Goal: Obtain resource: Download file/media

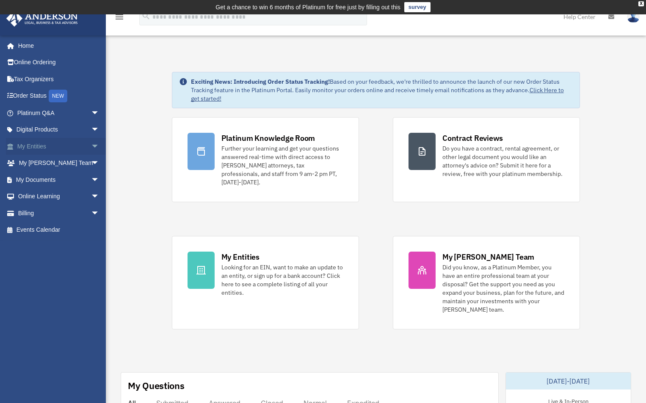
click at [78, 148] on link "My Entities arrow_drop_down" at bounding box center [59, 146] width 106 height 17
click at [91, 148] on span "arrow_drop_down" at bounding box center [99, 146] width 17 height 17
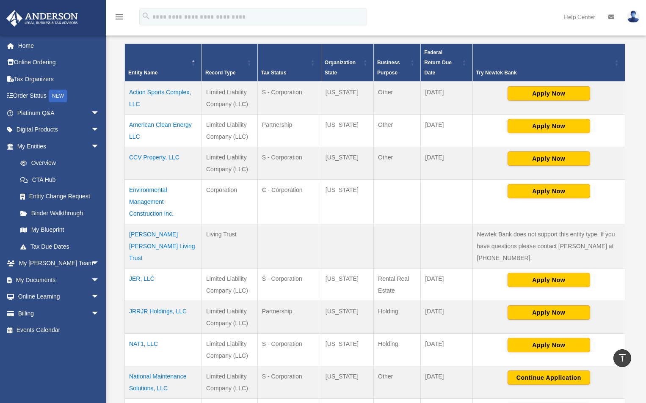
scroll to position [367, 0]
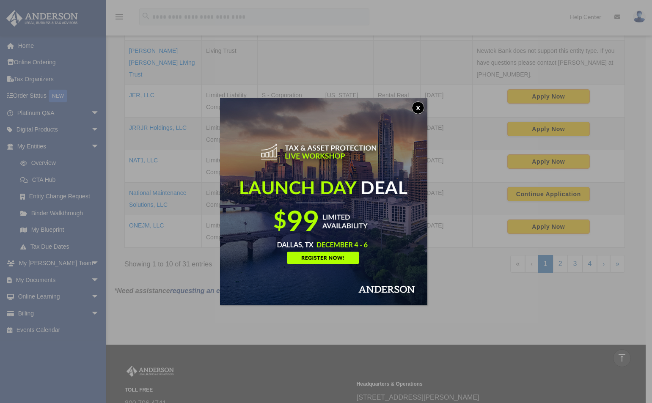
click at [418, 110] on button "x" at bounding box center [418, 108] width 13 height 13
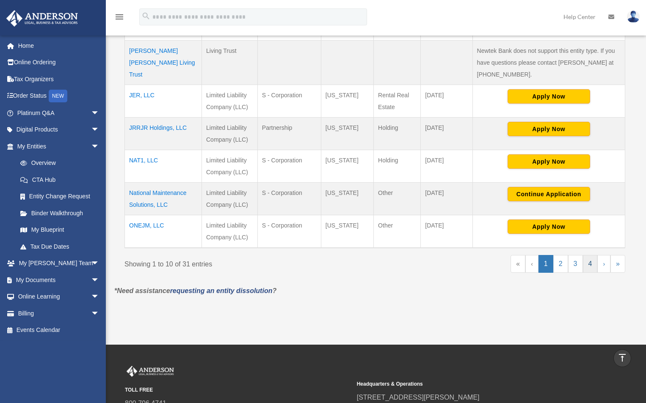
click at [589, 268] on link "4" at bounding box center [590, 264] width 15 height 18
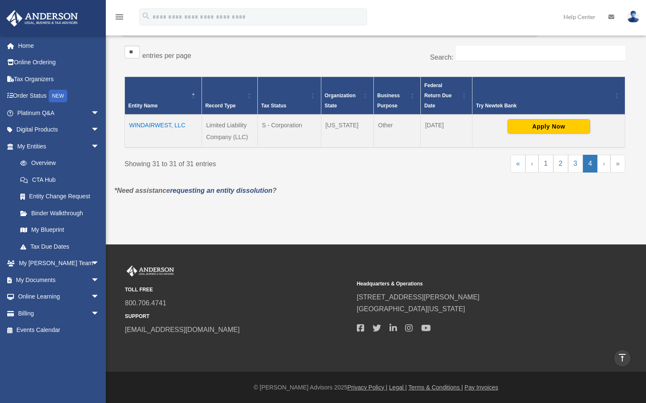
scroll to position [150, 0]
click at [169, 126] on td "WINDAIRWEST, LLC" at bounding box center [163, 131] width 77 height 33
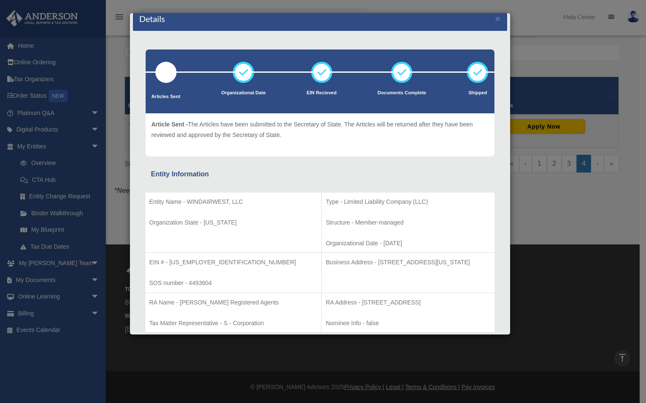
scroll to position [0, 0]
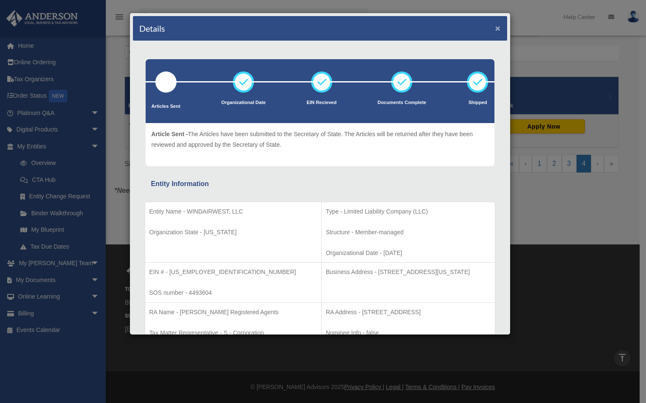
click at [495, 27] on button "×" at bounding box center [498, 28] width 6 height 9
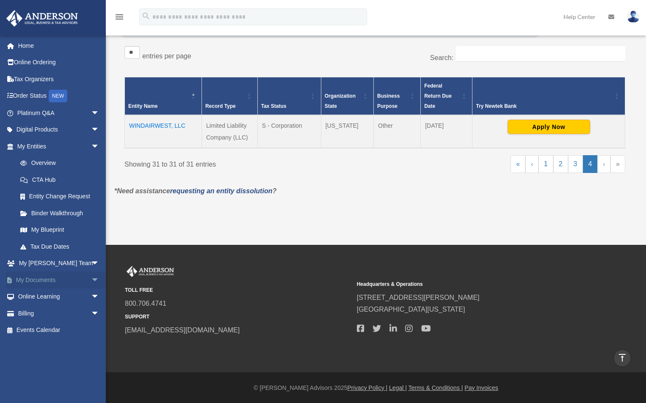
click at [50, 277] on link "My Documents arrow_drop_down" at bounding box center [59, 280] width 106 height 17
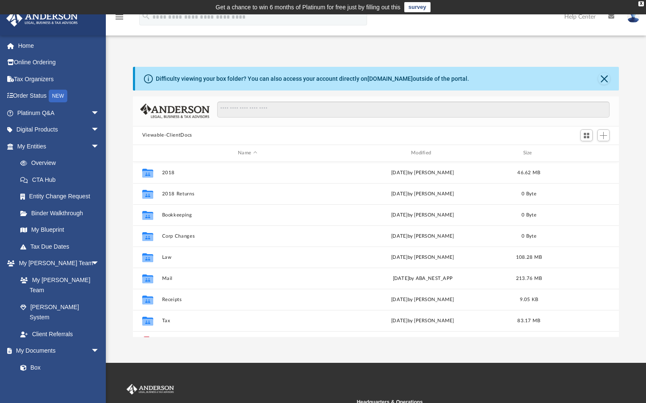
scroll to position [186, 480]
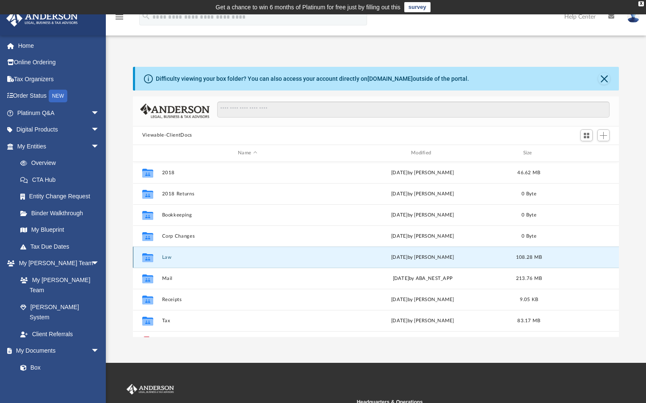
click at [171, 259] on button "Law" at bounding box center [247, 257] width 171 height 6
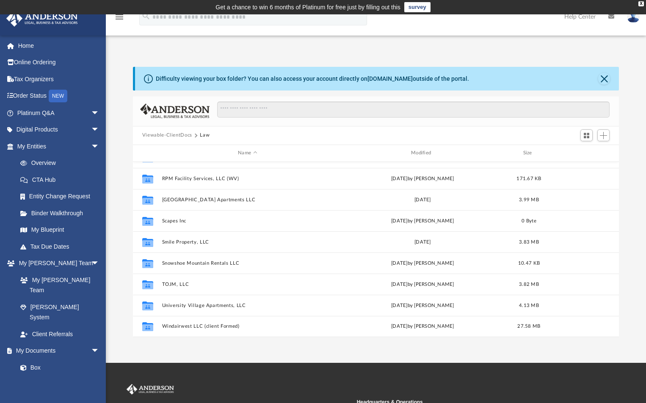
scroll to position [111, 0]
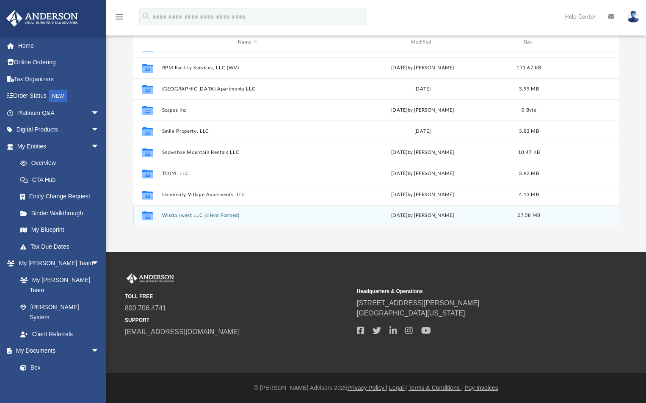
click at [175, 219] on div "Collaborated Folder Windairwest LLC (client Formed) Tue Jul 25 2023 by Wendy Ba…" at bounding box center [376, 215] width 486 height 21
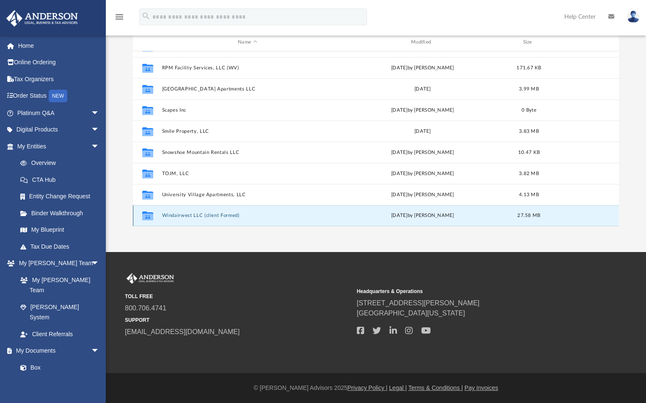
click at [176, 216] on button "Windairwest LLC (client Formed)" at bounding box center [247, 216] width 171 height 6
click at [175, 216] on button "Windairwest LLC (client Formed)" at bounding box center [247, 216] width 171 height 6
click at [187, 216] on button "Windairwest LLC (client Formed)" at bounding box center [247, 216] width 171 height 6
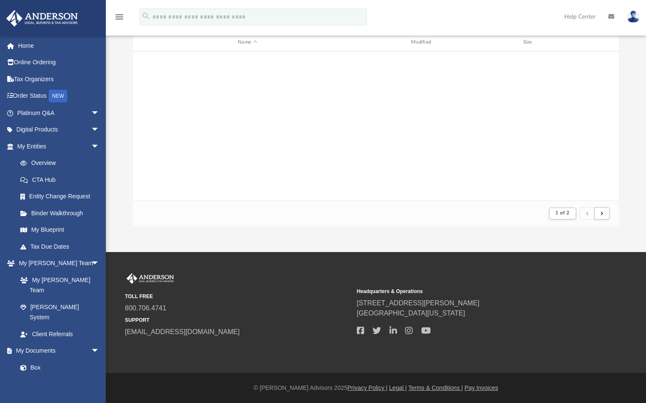
scroll to position [160, 480]
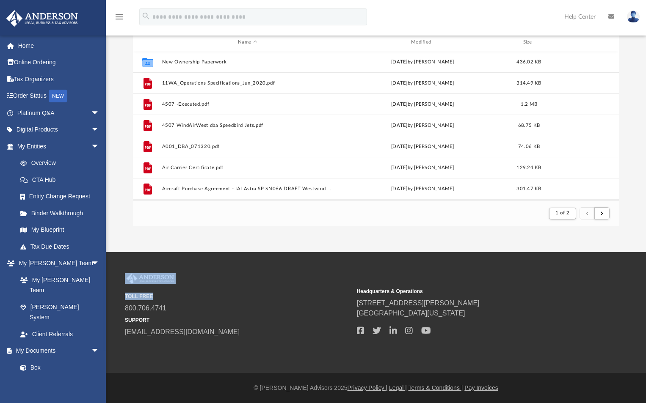
click at [179, 215] on footer "1 of 2" at bounding box center [376, 214] width 486 height 26
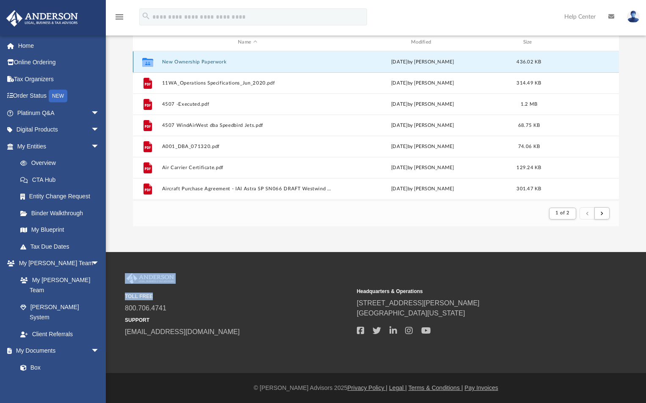
click at [189, 63] on button "New Ownership Paperwork" at bounding box center [247, 62] width 171 height 6
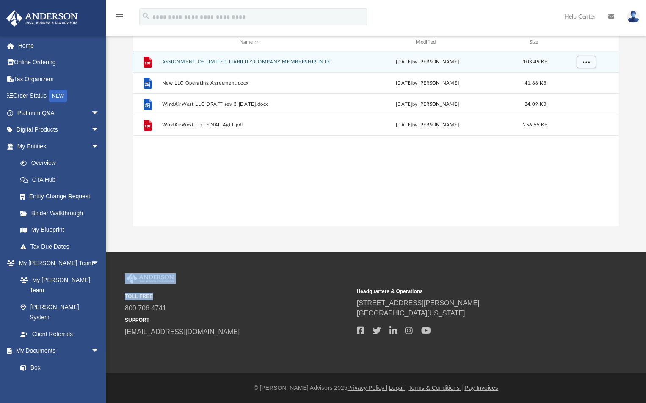
scroll to position [186, 480]
click at [189, 63] on button "ASSIGNMENT OF LIMITED LIABILITY COMPANY MEMBERSHIP INTEREST (002).pdf" at bounding box center [249, 62] width 174 height 6
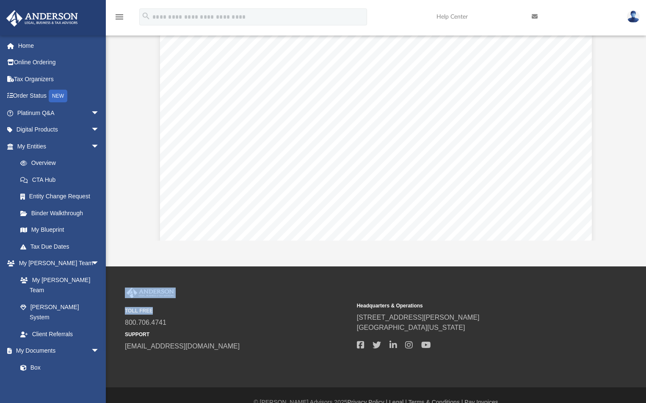
scroll to position [26, 0]
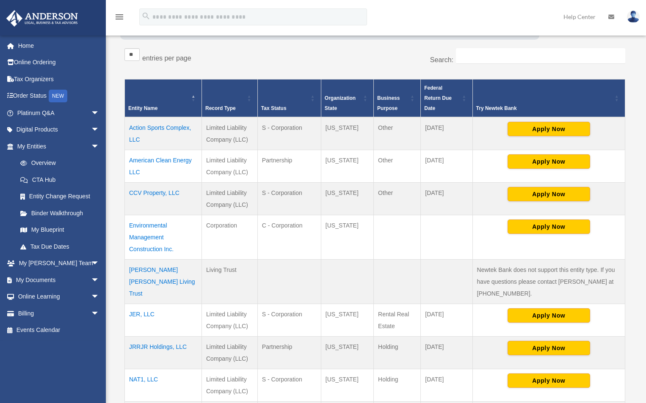
scroll to position [331, 0]
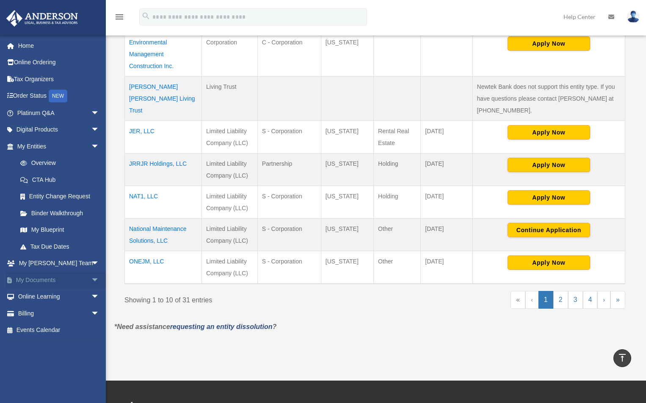
click at [52, 282] on link "My Documents arrow_drop_down" at bounding box center [59, 280] width 106 height 17
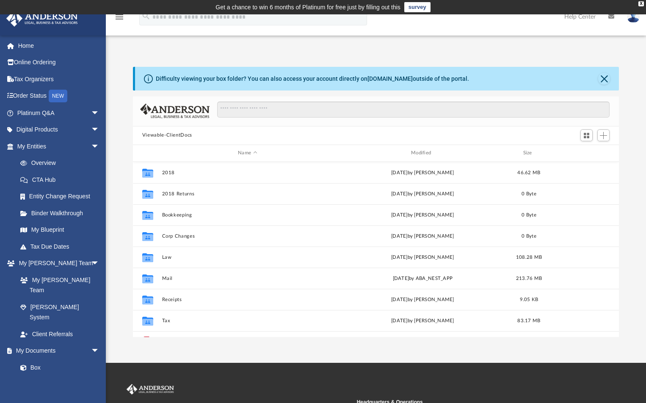
scroll to position [186, 480]
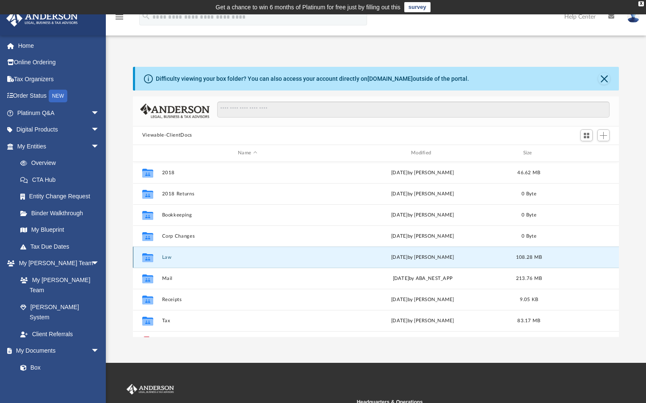
click at [168, 257] on button "Law" at bounding box center [247, 257] width 171 height 6
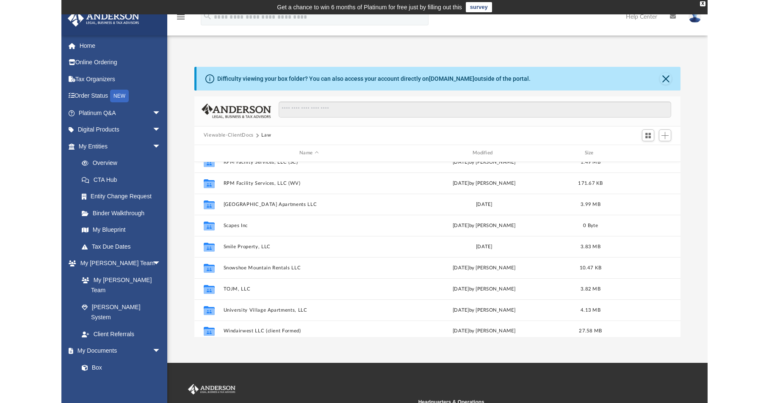
scroll to position [714, 0]
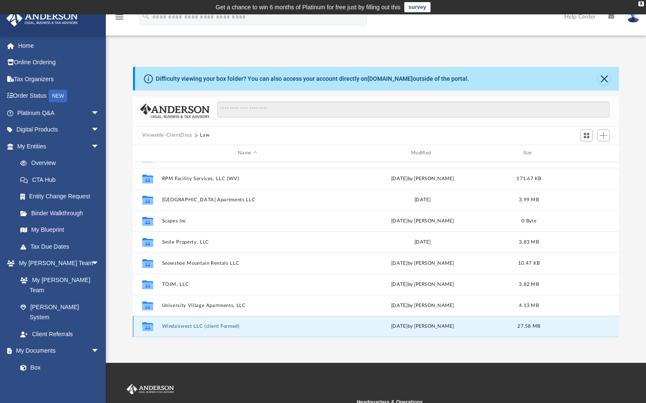
click at [182, 324] on button "Windairwest LLC (client Formed)" at bounding box center [247, 327] width 171 height 6
click at [196, 326] on button "Windairwest LLC (client Formed)" at bounding box center [247, 327] width 171 height 6
click at [179, 325] on button "Windairwest LLC (client Formed)" at bounding box center [247, 327] width 171 height 6
click at [204, 328] on button "Windairwest LLC (client Formed)" at bounding box center [247, 327] width 171 height 6
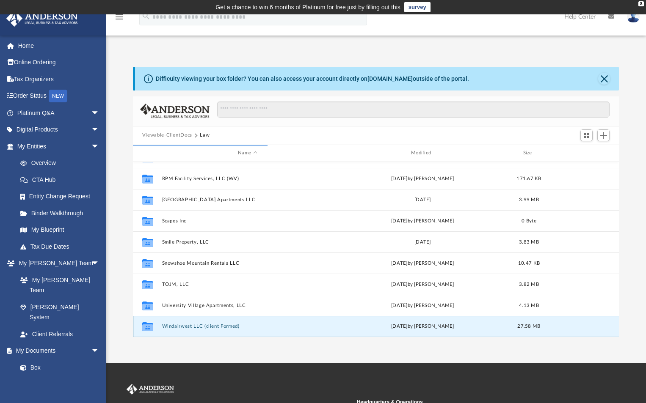
click at [203, 328] on button "Windairwest LLC (client Formed)" at bounding box center [247, 327] width 171 height 6
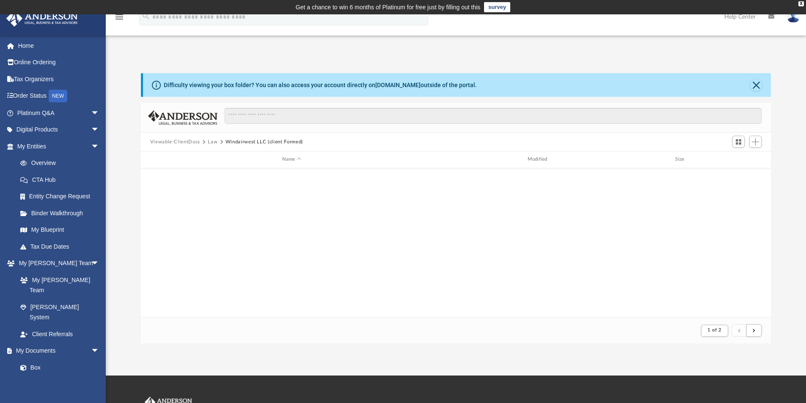
scroll to position [160, 624]
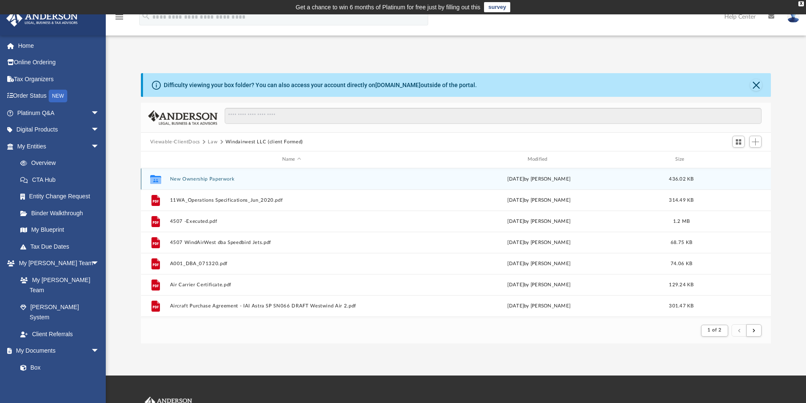
click at [210, 179] on button "New Ownership Paperwork" at bounding box center [292, 180] width 244 height 6
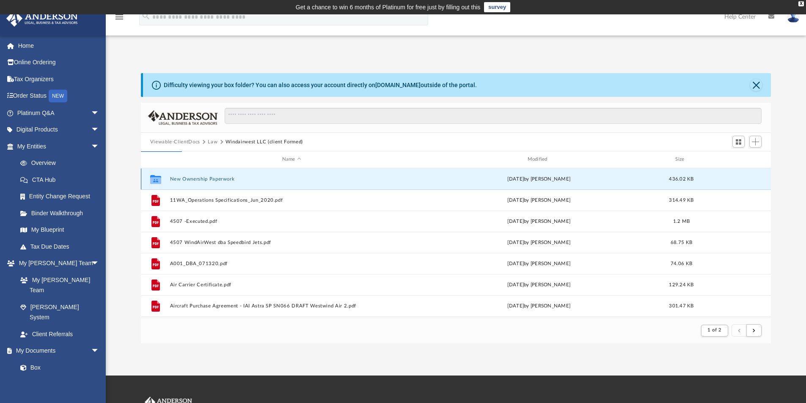
scroll to position [186, 624]
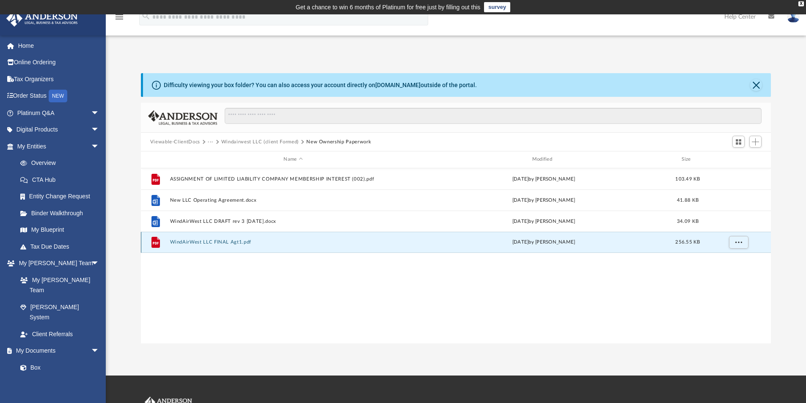
click at [211, 243] on button "WindAirWest LLC FINAL Agt1.pdf" at bounding box center [293, 243] width 247 height 6
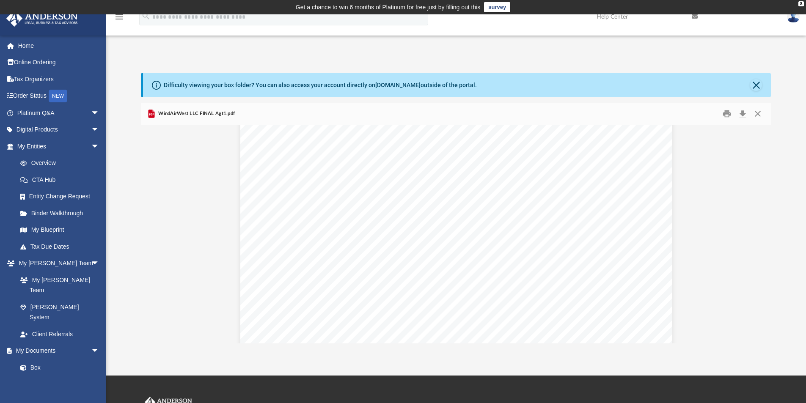
scroll to position [367, 0]
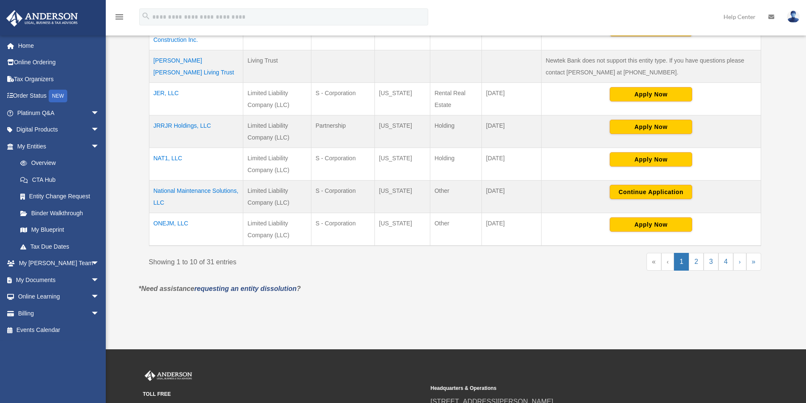
scroll to position [345, 0]
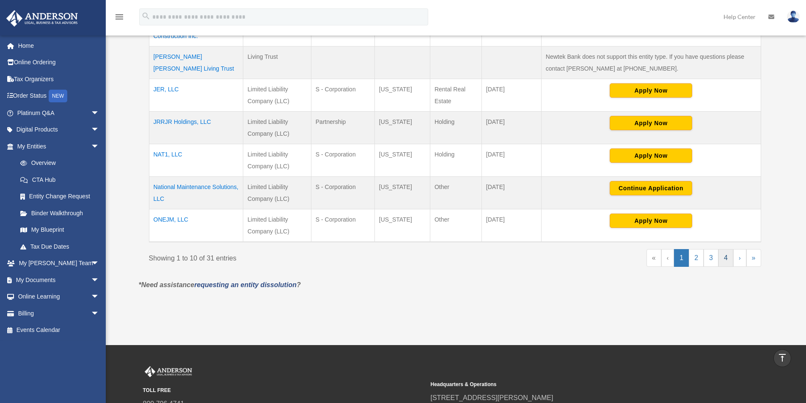
click at [729, 262] on link "4" at bounding box center [726, 258] width 15 height 18
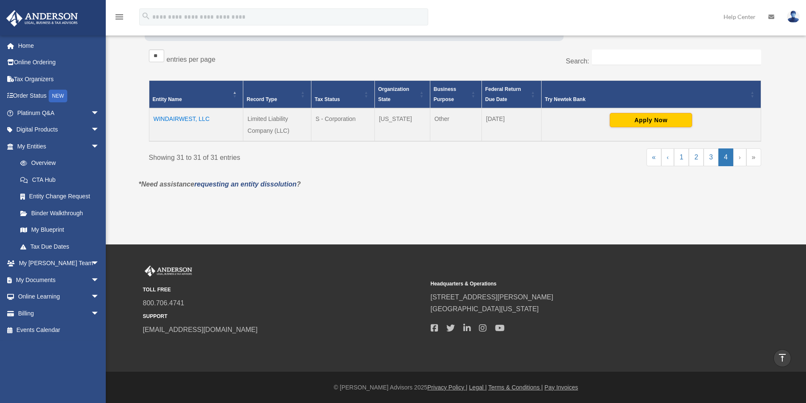
scroll to position [153, 0]
click at [714, 161] on link "3" at bounding box center [711, 158] width 15 height 18
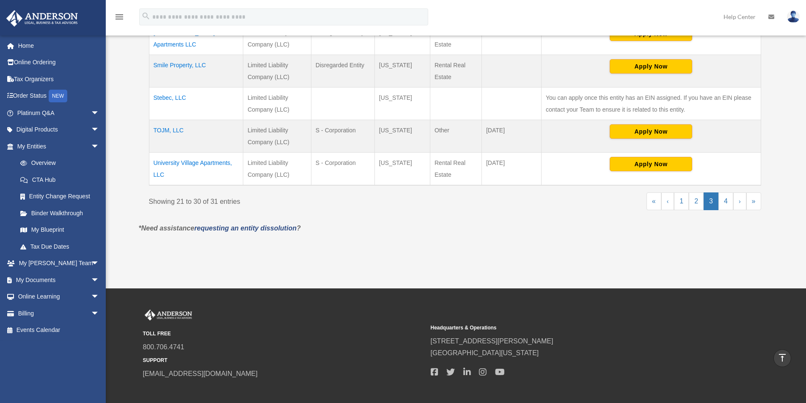
scroll to position [210, 0]
